Goal: Task Accomplishment & Management: Use online tool/utility

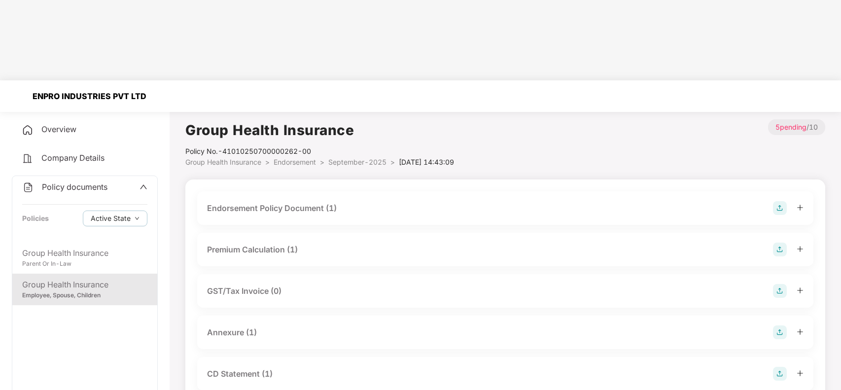
scroll to position [99, 0]
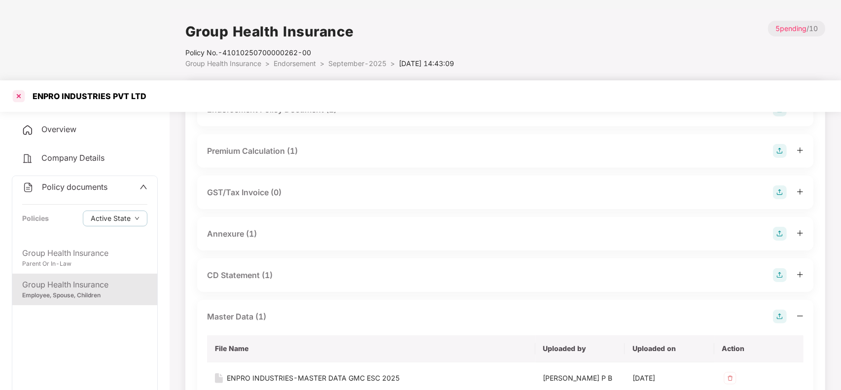
click at [20, 88] on div at bounding box center [19, 96] width 16 height 16
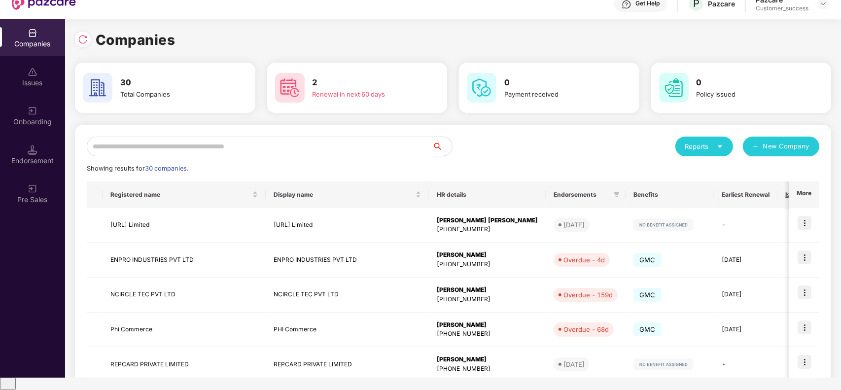
scroll to position [0, 0]
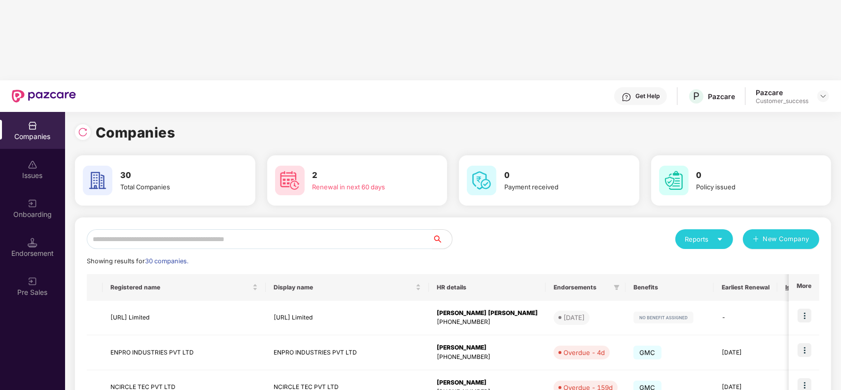
click at [180, 229] on input "text" at bounding box center [260, 239] width 346 height 20
type input "*"
click at [36, 190] on div "Onboarding" at bounding box center [32, 208] width 65 height 37
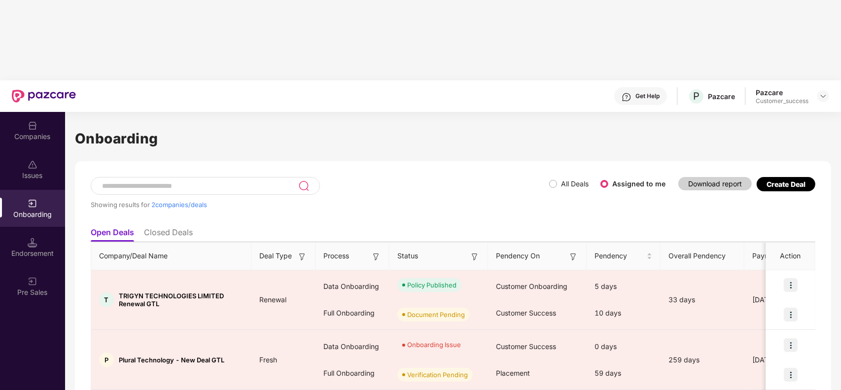
click at [783, 180] on div "Create Deal" at bounding box center [786, 184] width 39 height 8
click at [571, 180] on label "All Deals" at bounding box center [575, 184] width 28 height 8
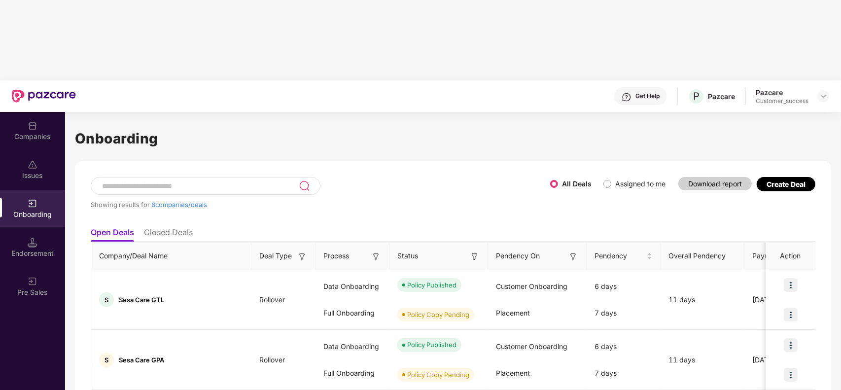
click at [783, 180] on div "Create Deal" at bounding box center [786, 184] width 39 height 8
click at [787, 180] on div "Create Deal" at bounding box center [786, 184] width 39 height 8
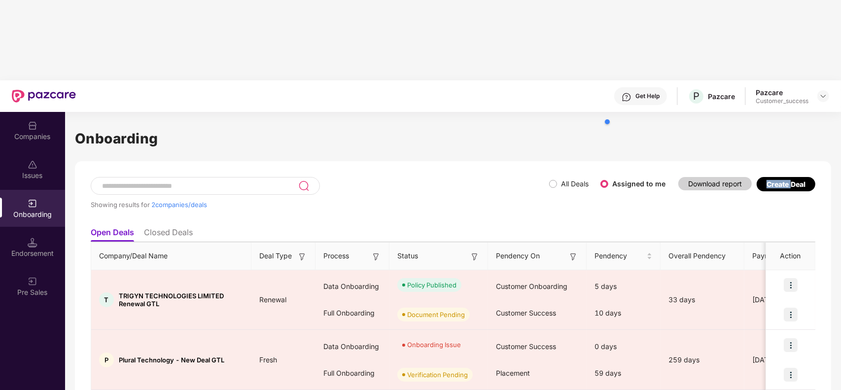
click at [762, 177] on div "Showing results for 2 companies/deals All Deals Assigned to me Download report …" at bounding box center [453, 199] width 725 height 45
click at [766, 177] on div "Showing results for 2 companies/deals All Deals Assigned to me Download report …" at bounding box center [453, 199] width 725 height 45
click at [788, 180] on div "Create Deal" at bounding box center [786, 184] width 39 height 8
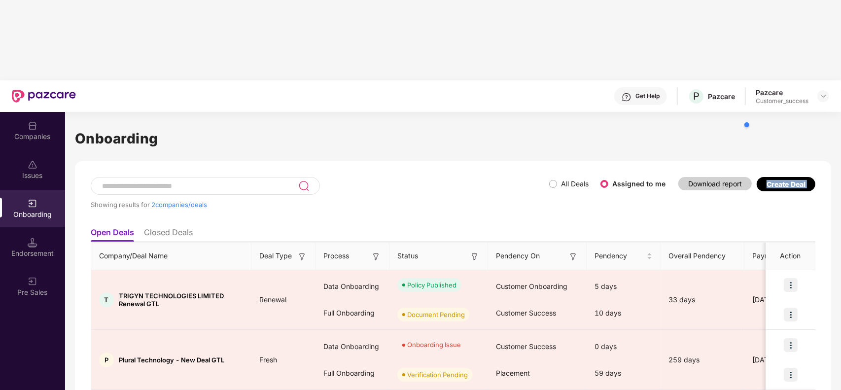
click at [788, 180] on div "Create Deal" at bounding box center [786, 184] width 39 height 8
click at [180, 227] on li "Closed Deals" at bounding box center [168, 234] width 49 height 14
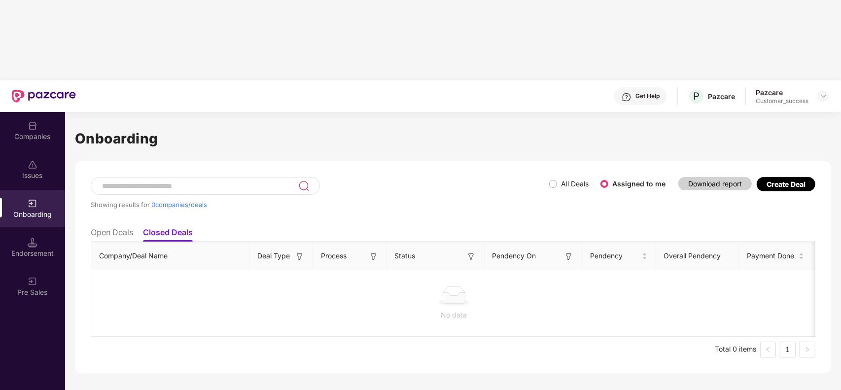
click at [114, 227] on li "Open Deals" at bounding box center [112, 234] width 42 height 14
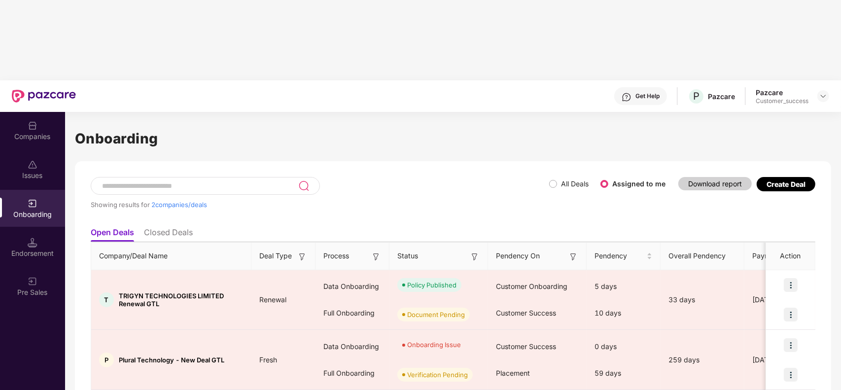
click at [779, 180] on div "Create Deal" at bounding box center [786, 184] width 39 height 8
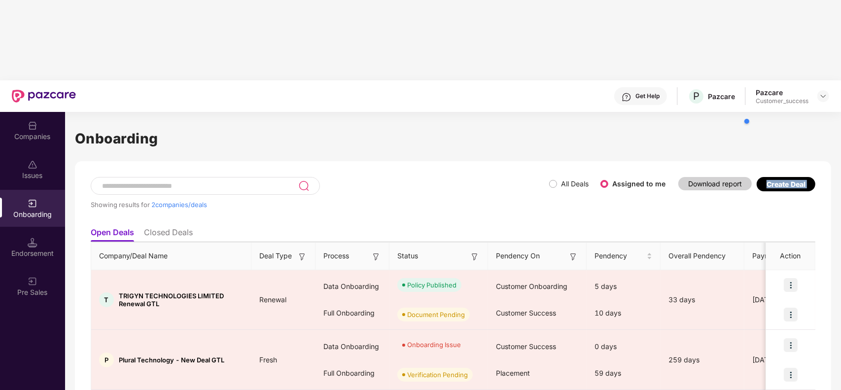
click at [779, 180] on div "Create Deal" at bounding box center [786, 184] width 39 height 8
click at [790, 222] on ul "Open Deals Closed Deals" at bounding box center [453, 232] width 725 height 20
click at [820, 92] on img at bounding box center [824, 96] width 8 height 8
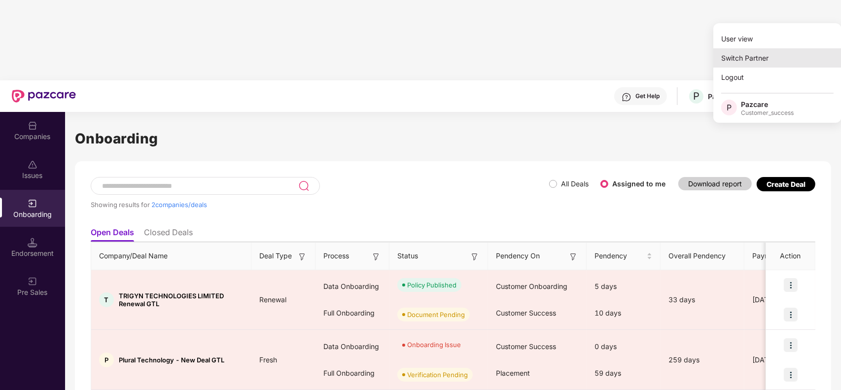
click at [762, 55] on div "Switch Partner" at bounding box center [778, 57] width 128 height 19
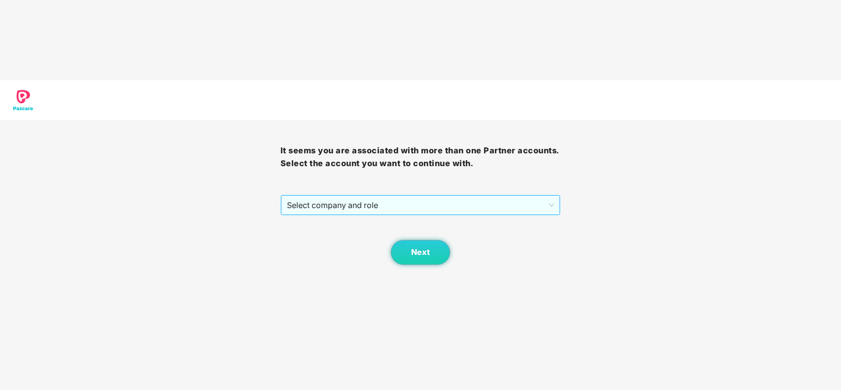
click at [422, 196] on span "Select company and role" at bounding box center [421, 205] width 268 height 19
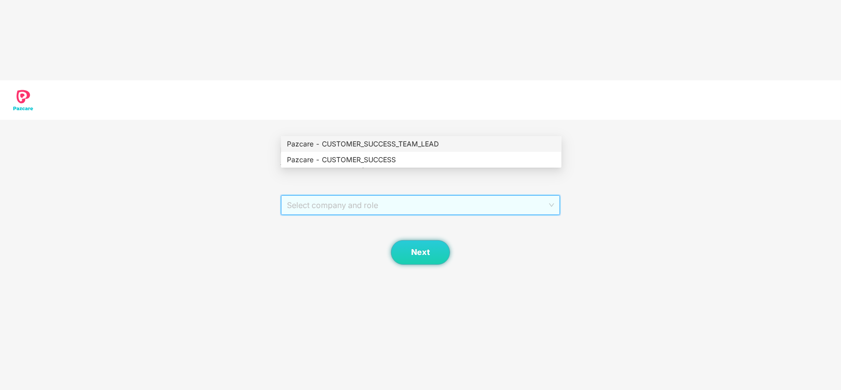
click at [398, 143] on div "Pazcare - CUSTOMER_SUCCESS_TEAM_LEAD" at bounding box center [421, 144] width 269 height 11
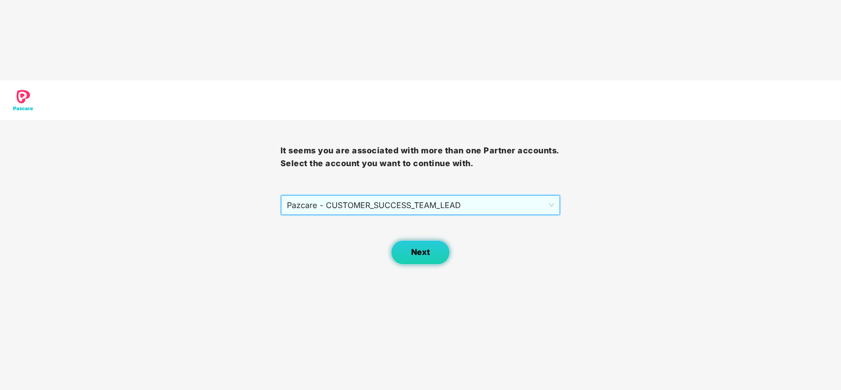
click at [418, 240] on button "Next" at bounding box center [420, 252] width 59 height 25
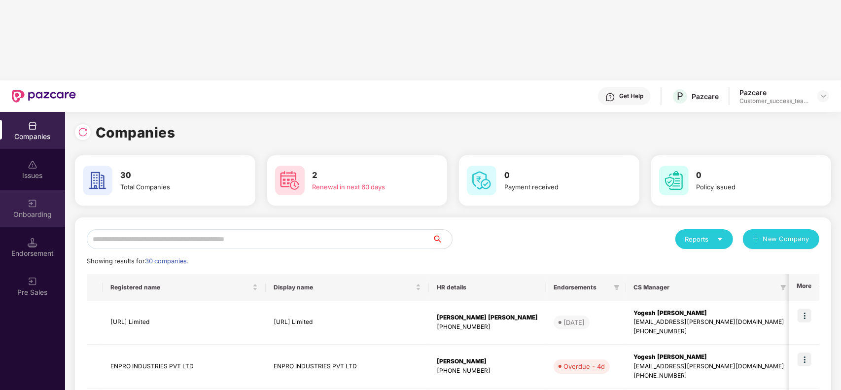
click at [38, 210] on div "Onboarding" at bounding box center [32, 215] width 65 height 10
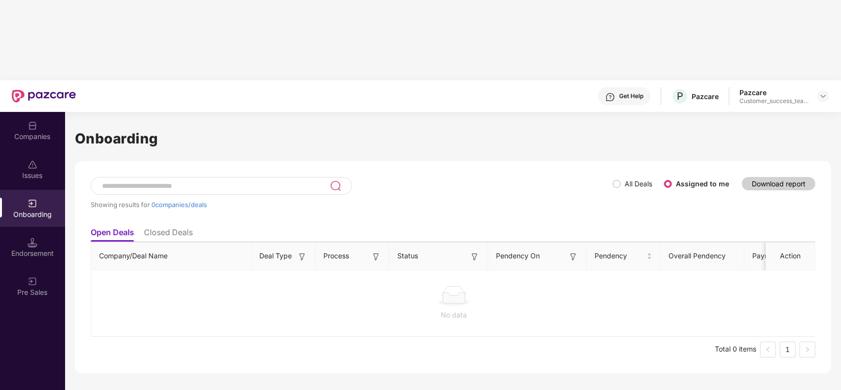
click at [642, 180] on label "All Deals" at bounding box center [639, 184] width 28 height 8
click at [791, 97] on div "Customer_success_team_lead" at bounding box center [774, 101] width 69 height 8
click at [822, 90] on div at bounding box center [824, 96] width 12 height 12
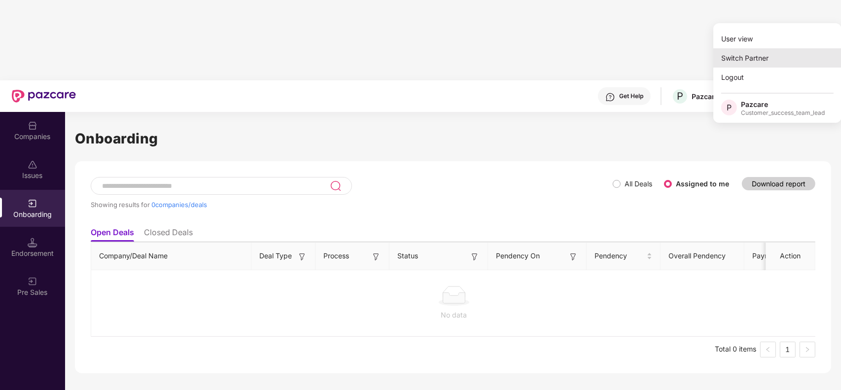
click at [758, 52] on div "Switch Partner" at bounding box center [778, 57] width 128 height 19
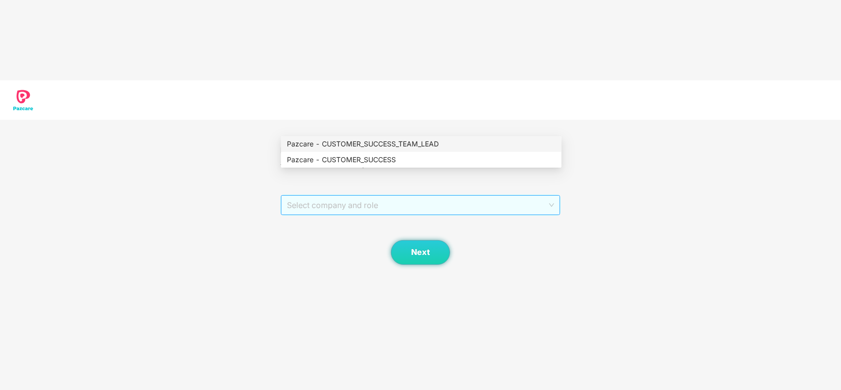
click at [473, 196] on span "Select company and role" at bounding box center [421, 205] width 268 height 19
click at [396, 153] on div "Pazcare - CUSTOMER_SUCCESS" at bounding box center [421, 160] width 281 height 16
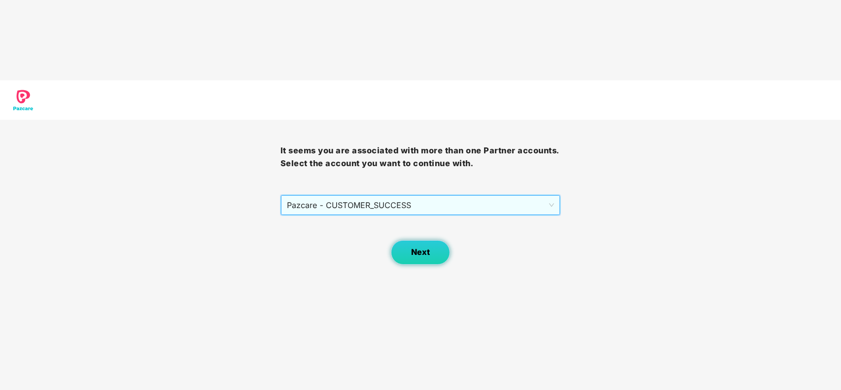
click at [410, 240] on button "Next" at bounding box center [420, 252] width 59 height 25
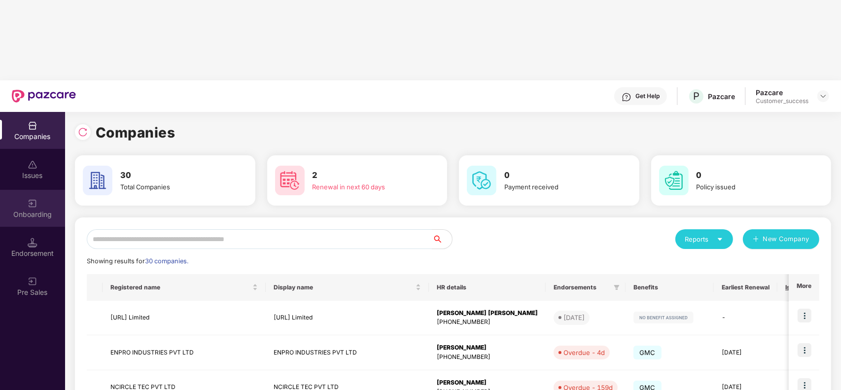
click at [43, 210] on div "Onboarding" at bounding box center [32, 215] width 65 height 10
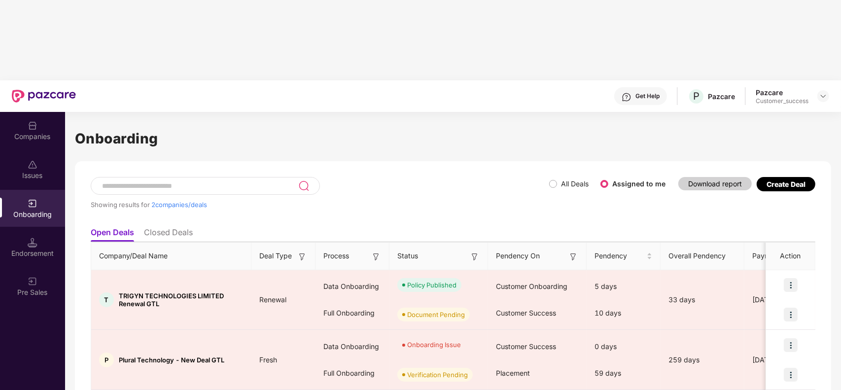
click at [791, 180] on div "Create Deal" at bounding box center [786, 184] width 39 height 8
click at [174, 227] on li "Closed Deals" at bounding box center [168, 234] width 49 height 14
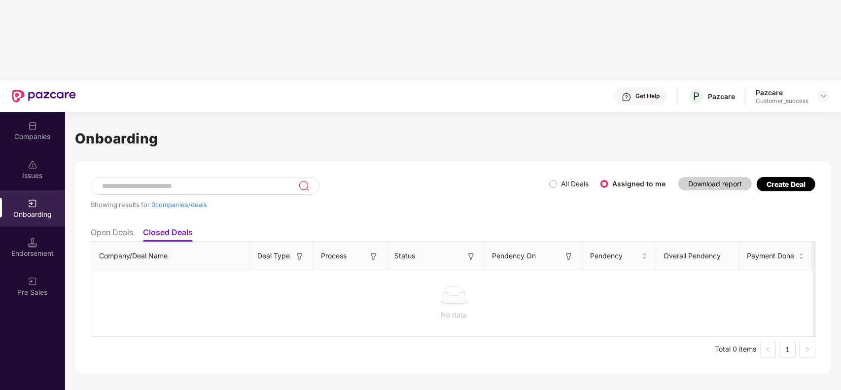
click at [121, 227] on li "Open Deals" at bounding box center [112, 234] width 42 height 14
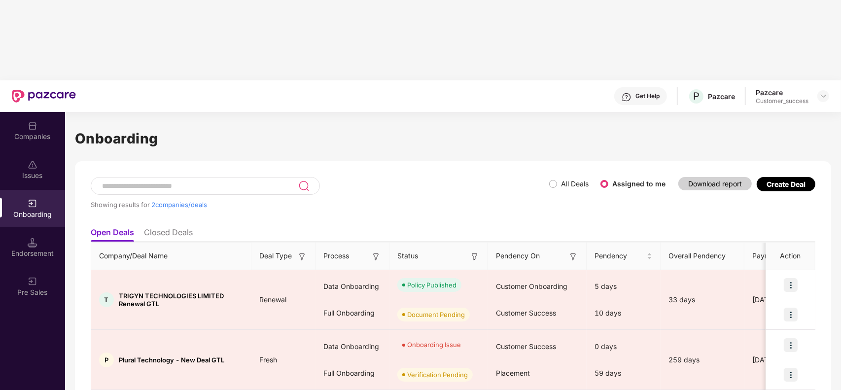
click at [788, 177] on div "Create Deal" at bounding box center [786, 184] width 59 height 14
click at [788, 180] on div "Create Deal" at bounding box center [786, 184] width 39 height 8
click at [26, 112] on div "Companies" at bounding box center [32, 130] width 65 height 37
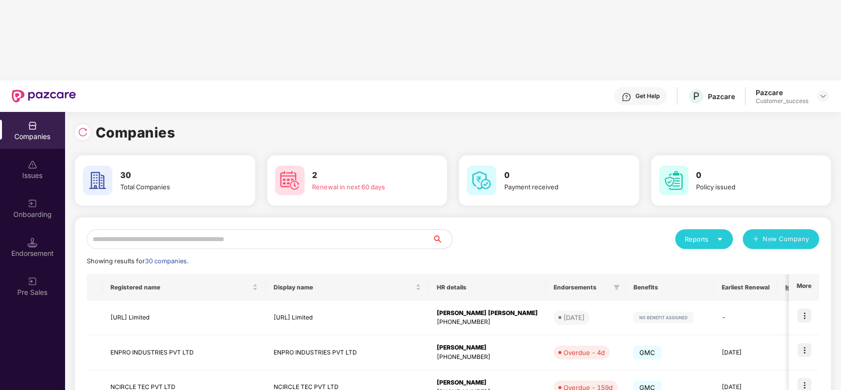
click at [185, 229] on input "text" at bounding box center [260, 239] width 346 height 20
type input "*"
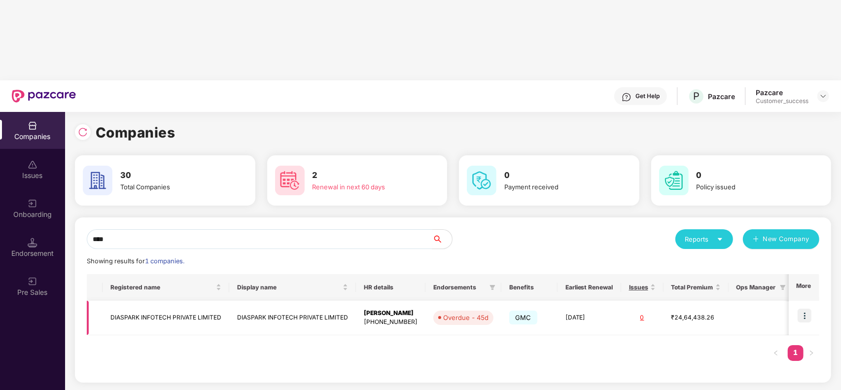
type input "****"
click at [802, 309] on img at bounding box center [805, 316] width 14 height 14
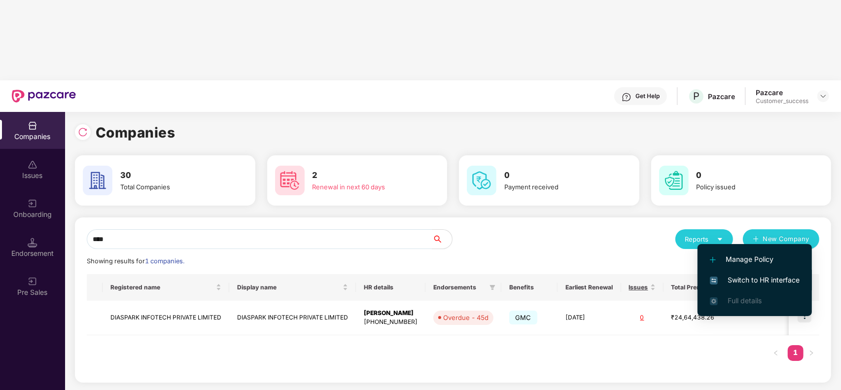
click at [751, 284] on span "Switch to HR interface" at bounding box center [755, 280] width 90 height 11
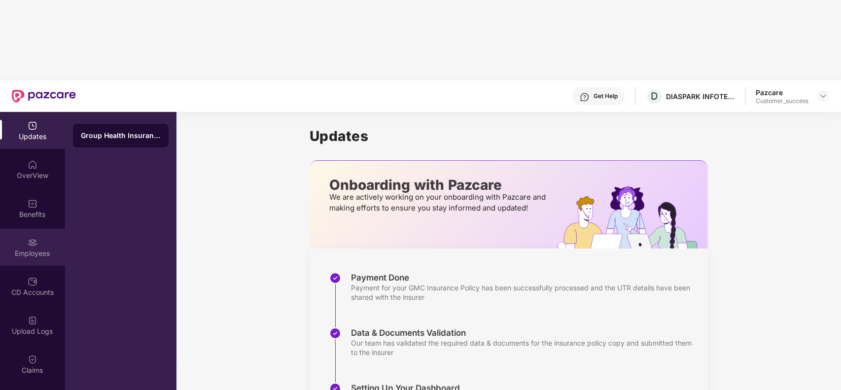
click at [45, 229] on div "Employees" at bounding box center [32, 247] width 65 height 37
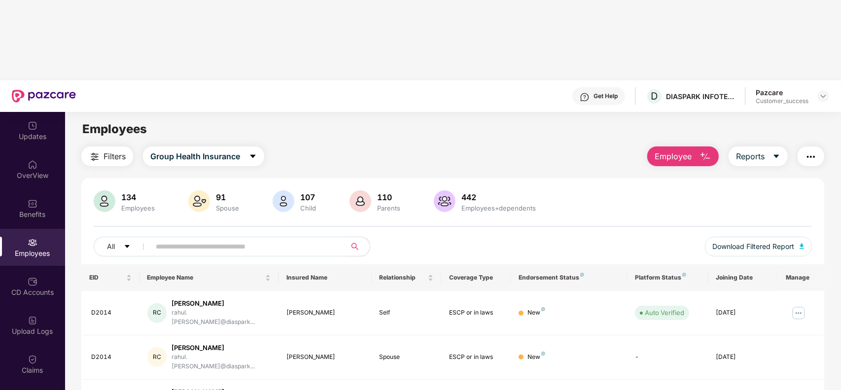
click at [225, 239] on input "text" at bounding box center [244, 246] width 177 height 15
paste input "*****"
paste input "text"
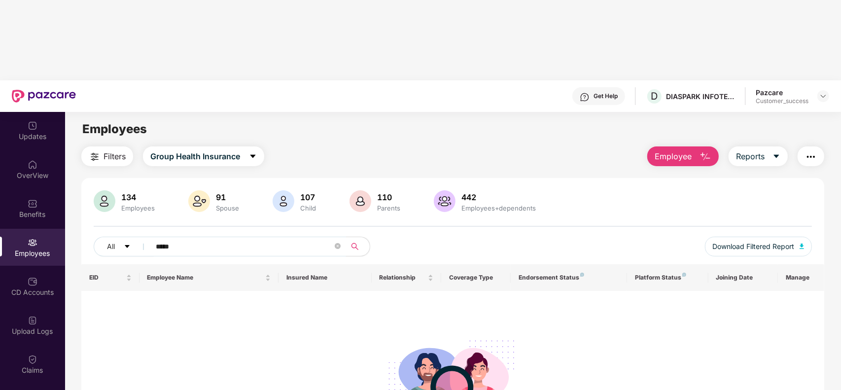
paste input "text"
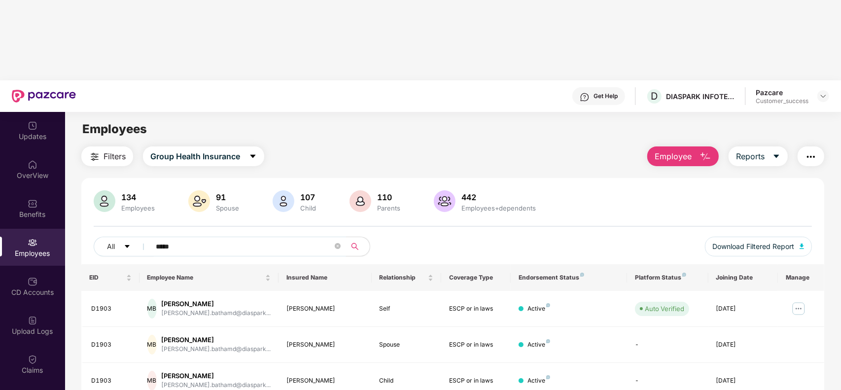
type input "*****"
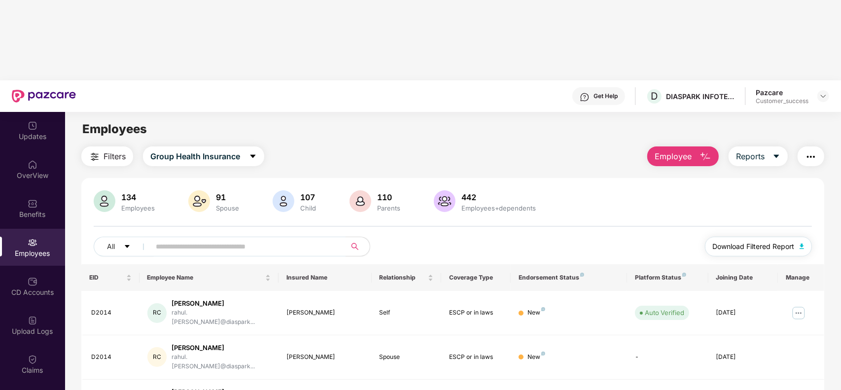
click at [751, 241] on span "Download Filtered Report" at bounding box center [754, 246] width 82 height 11
click at [262, 239] on input "text" at bounding box center [244, 246] width 177 height 15
paste input "*****"
type input "*****"
